Goal: Transaction & Acquisition: Purchase product/service

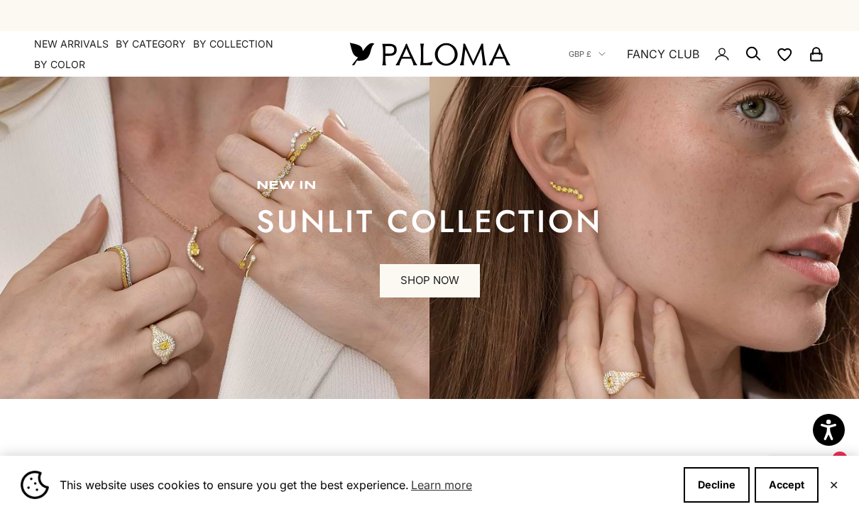
click at [722, 485] on button "Decline" at bounding box center [716, 484] width 66 height 35
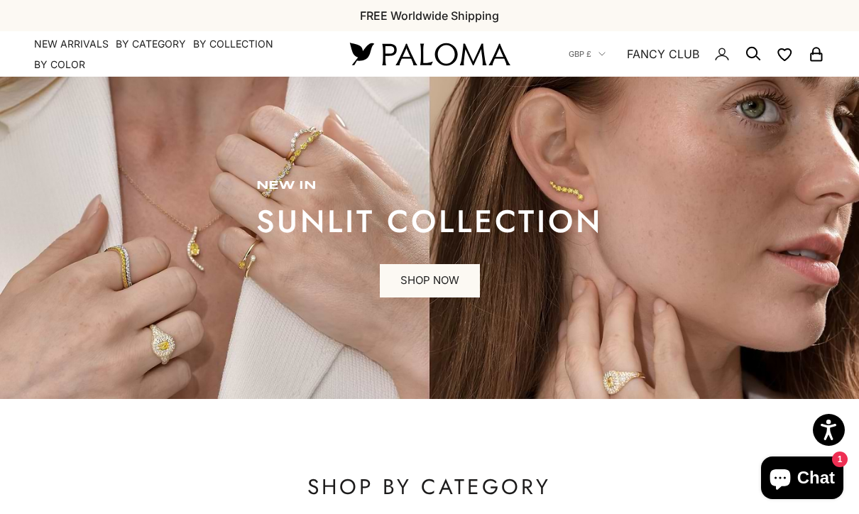
click at [397, 292] on link "SHOP NOW" at bounding box center [430, 281] width 100 height 34
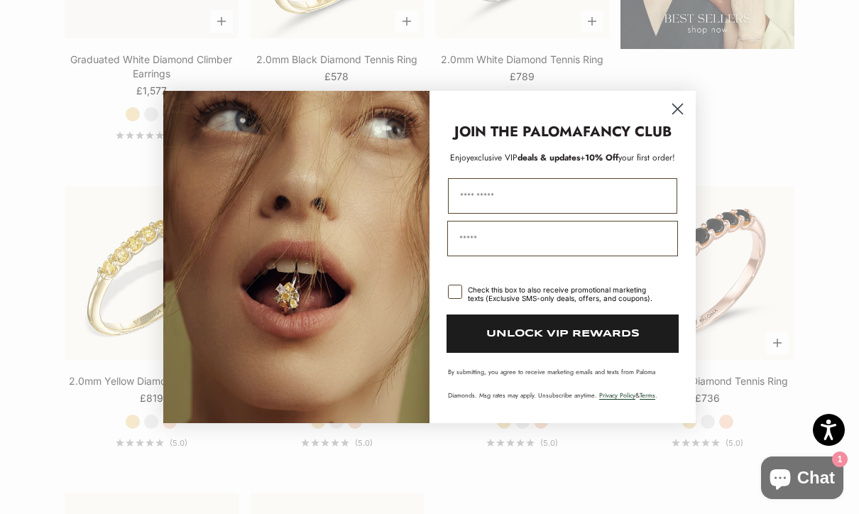
scroll to position [1883, 0]
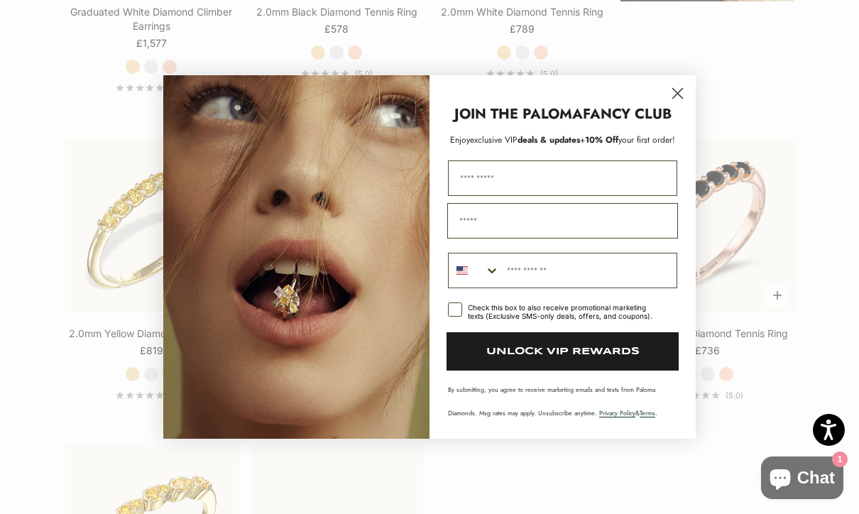
click at [681, 105] on circle "Close dialog" at bounding box center [677, 93] width 23 height 23
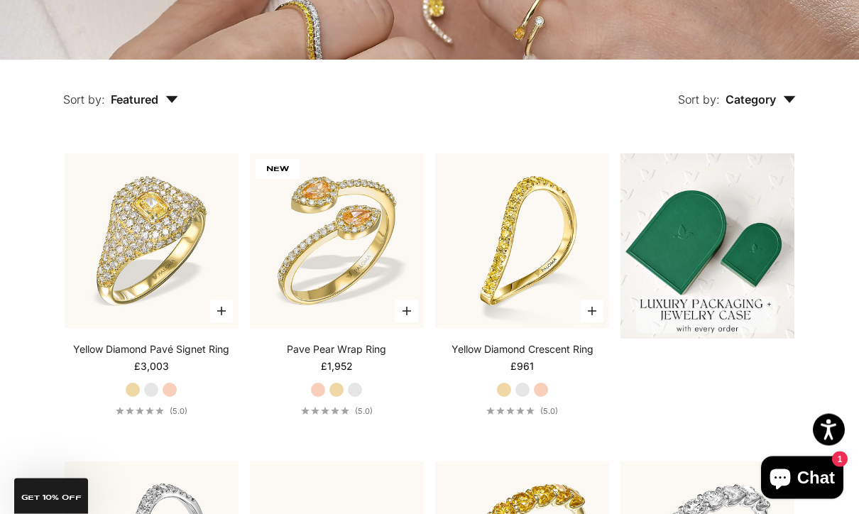
scroll to position [0, 0]
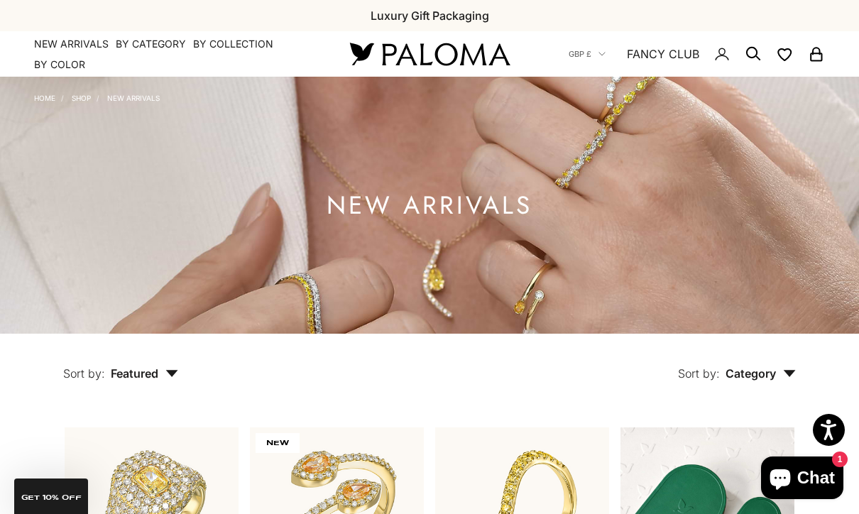
click at [48, 43] on link "NEW ARRIVALS" at bounding box center [71, 44] width 75 height 14
click at [216, 50] on summary "By Collection" at bounding box center [233, 44] width 80 height 14
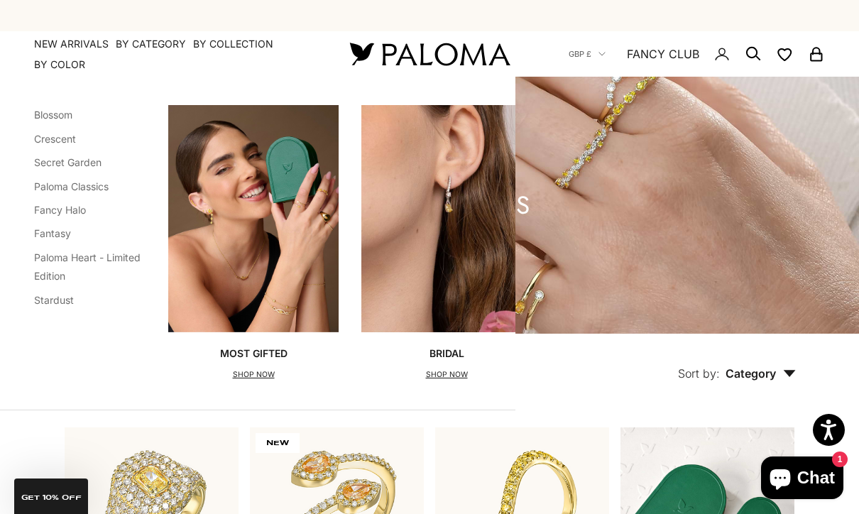
click at [238, 368] on p "SHOP NOW" at bounding box center [253, 375] width 67 height 14
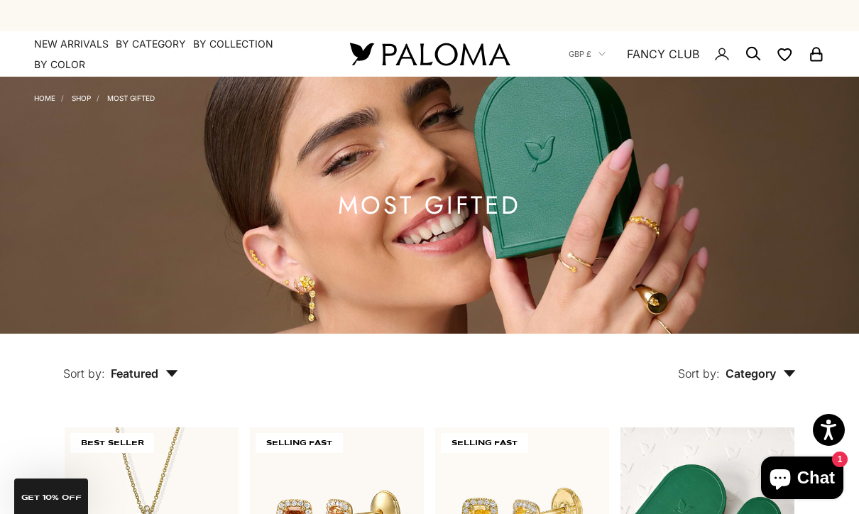
click at [131, 40] on summary "By Category" at bounding box center [151, 44] width 70 height 14
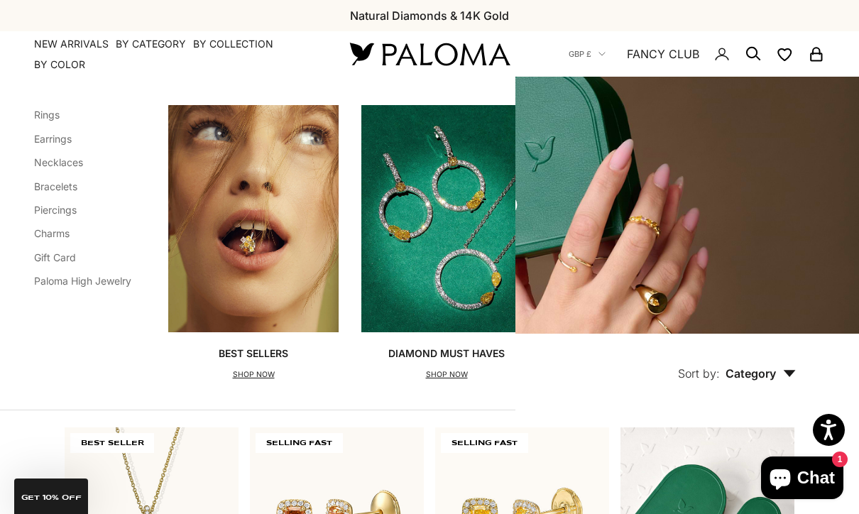
click at [40, 138] on link "Earrings" at bounding box center [53, 139] width 38 height 12
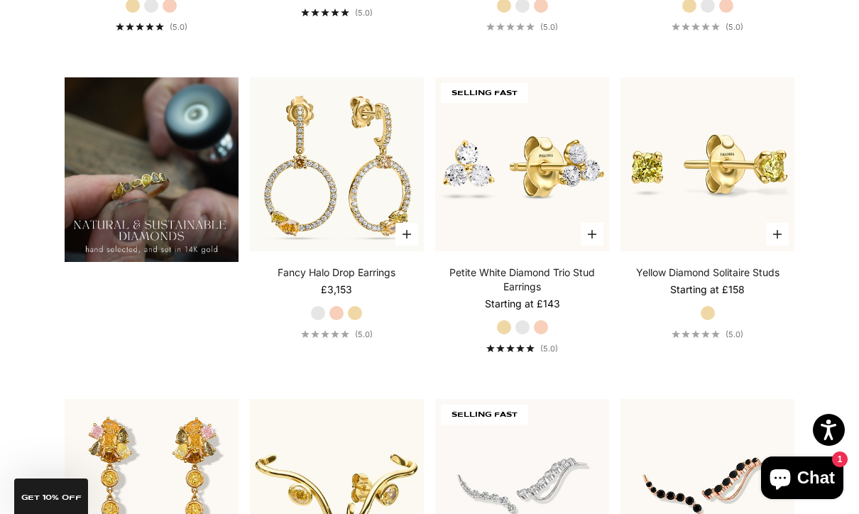
scroll to position [1020, 0]
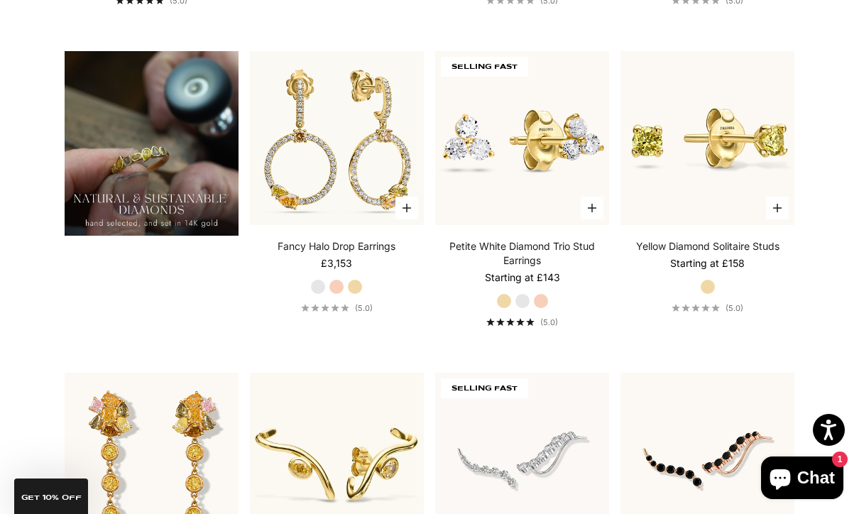
click at [278, 209] on img at bounding box center [337, 138] width 192 height 192
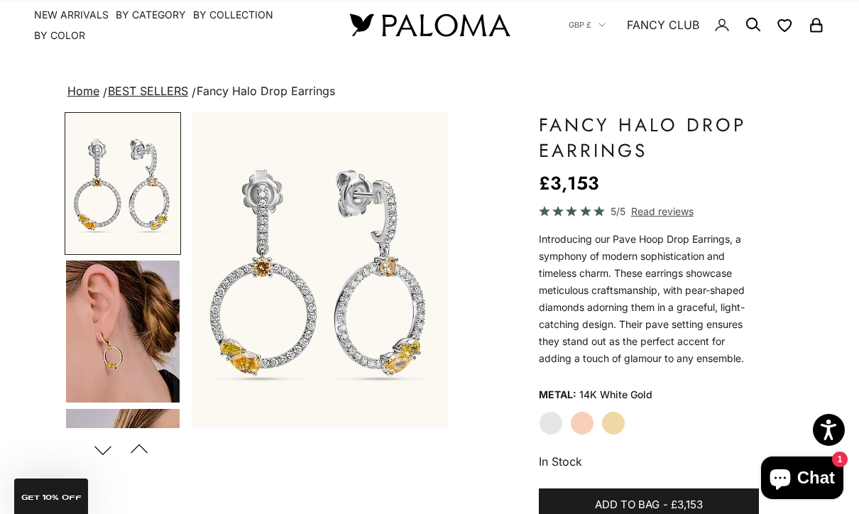
scroll to position [37, 0]
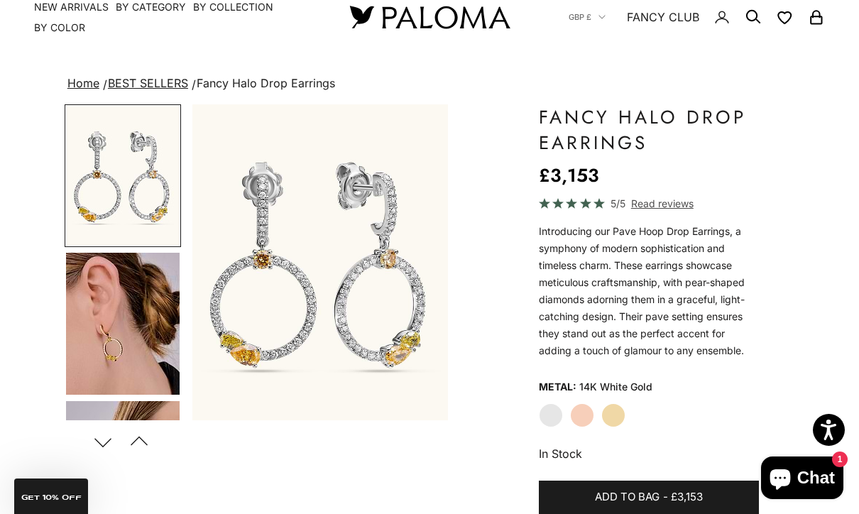
click at [99, 329] on img "Go to item 4" at bounding box center [123, 324] width 114 height 142
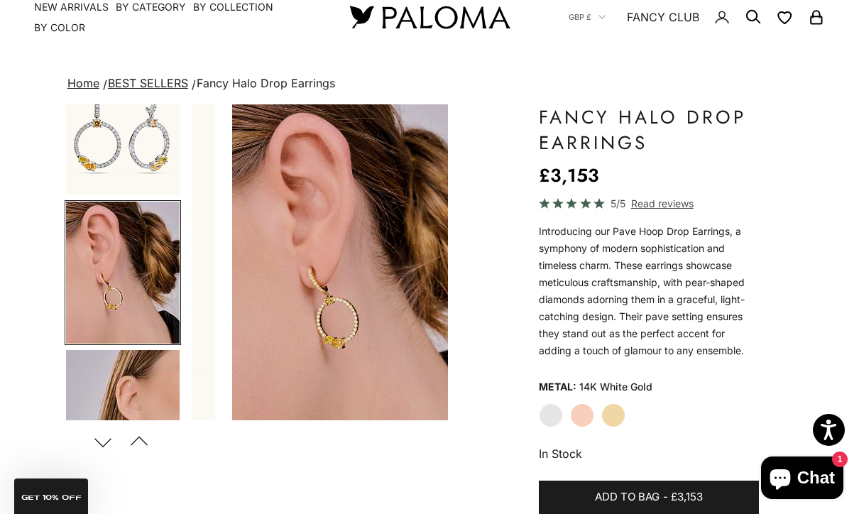
scroll to position [60, 0]
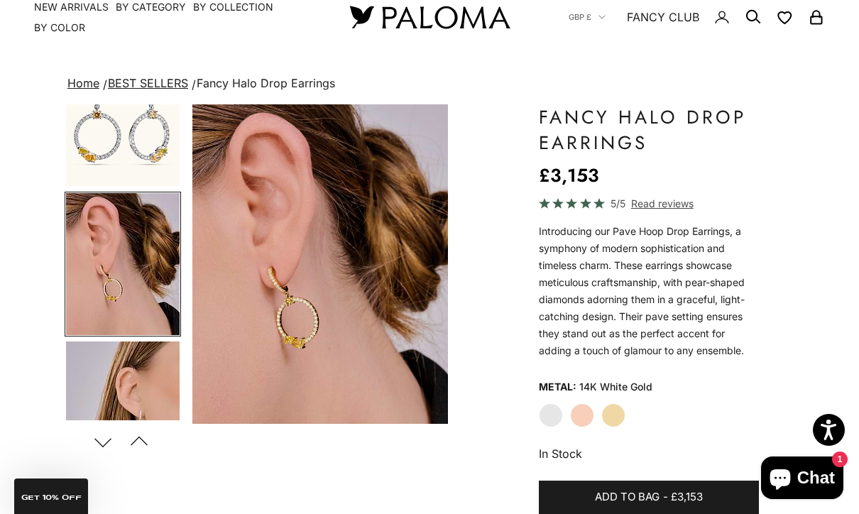
click at [79, 148] on img "Go to item 2" at bounding box center [123, 116] width 114 height 140
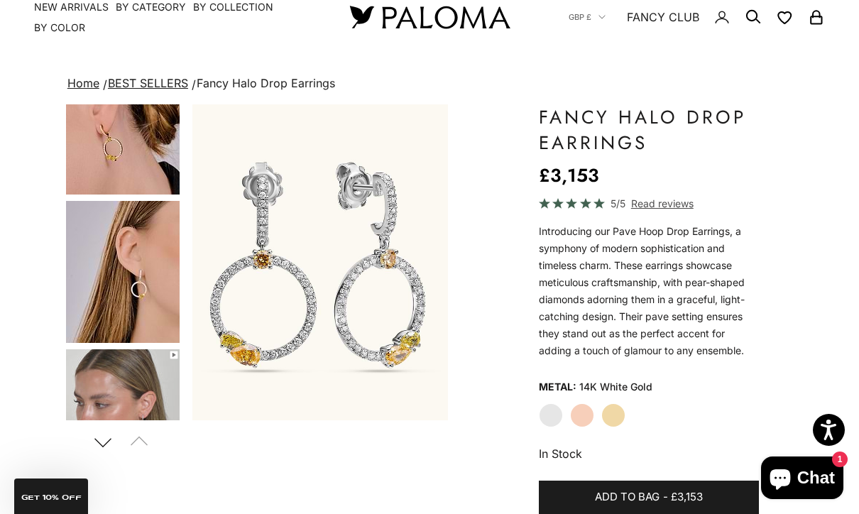
scroll to position [199, 0]
click at [124, 290] on img "Go to item 5" at bounding box center [123, 273] width 114 height 142
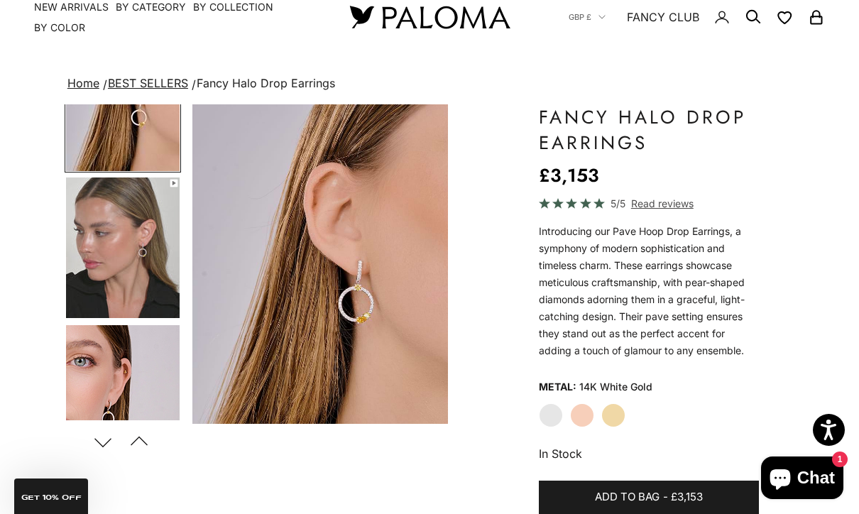
scroll to position [372, 0]
click at [94, 370] on img "Go to item 7" at bounding box center [123, 395] width 114 height 141
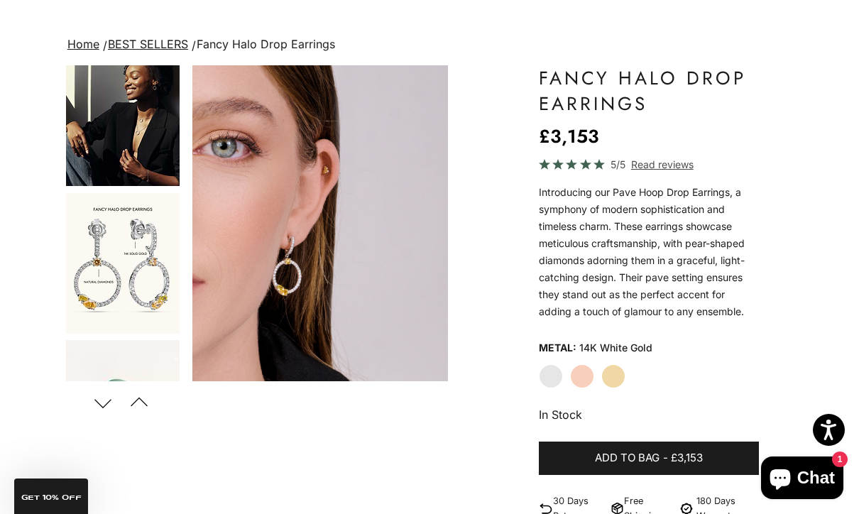
scroll to position [759, 0]
click at [112, 288] on img "Go to item 9" at bounding box center [123, 263] width 114 height 141
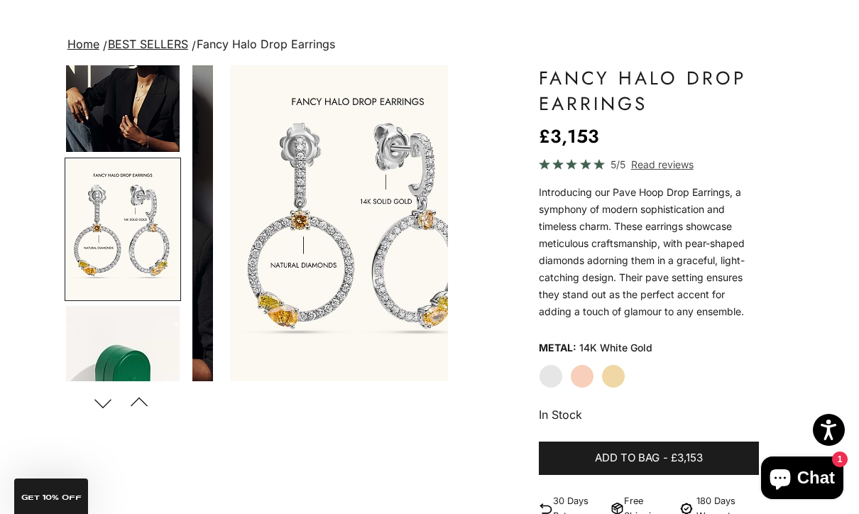
scroll to position [0, 0]
